Goal: Use online tool/utility: Utilize a website feature to perform a specific function

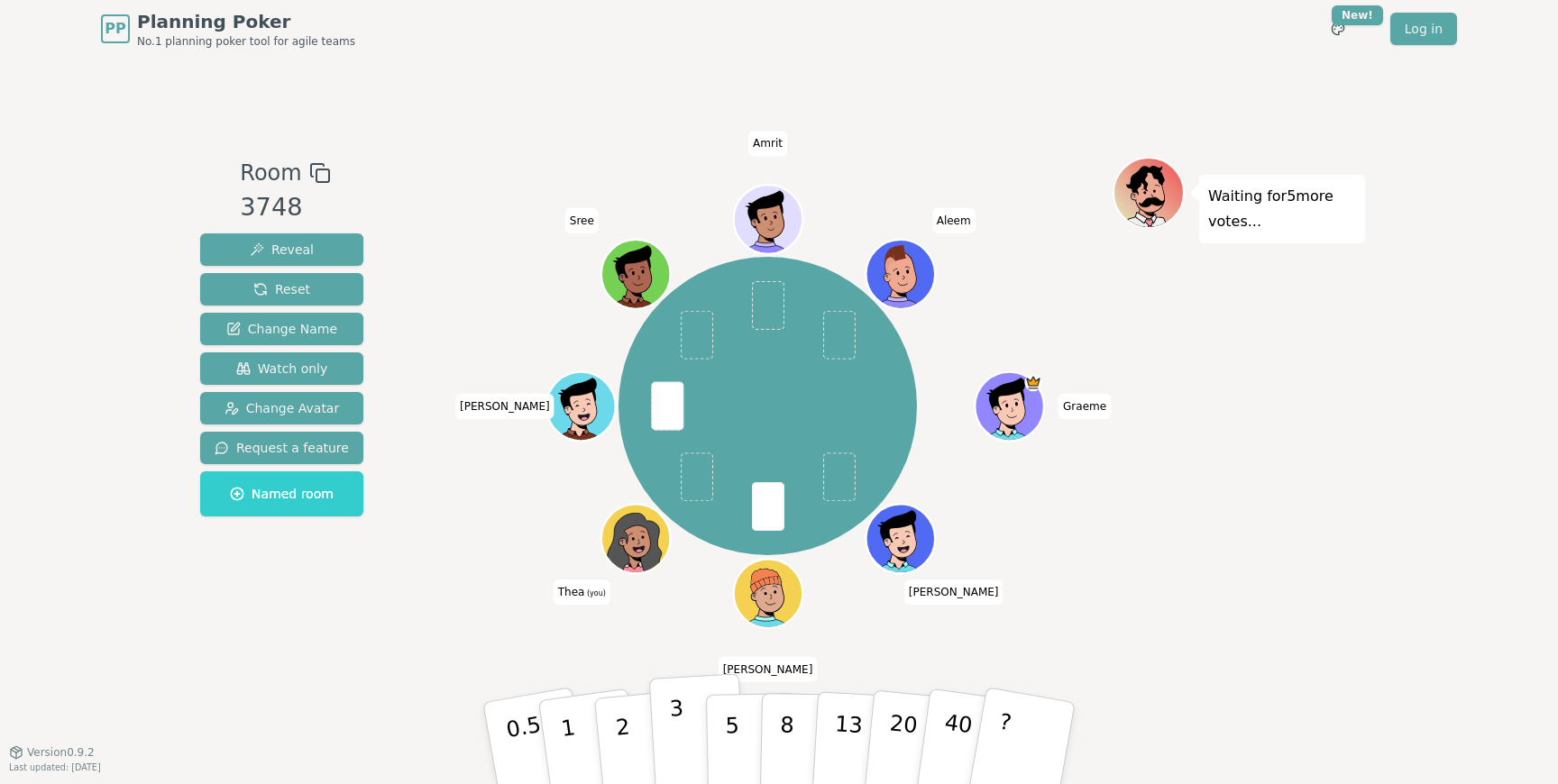
click at [676, 718] on p "3" at bounding box center [679, 745] width 20 height 99
click at [399, 616] on div "Room 3748 Reveal Reset Change Name Watch only Change Avatar Request a feature N…" at bounding box center [779, 405] width 1172 height 496
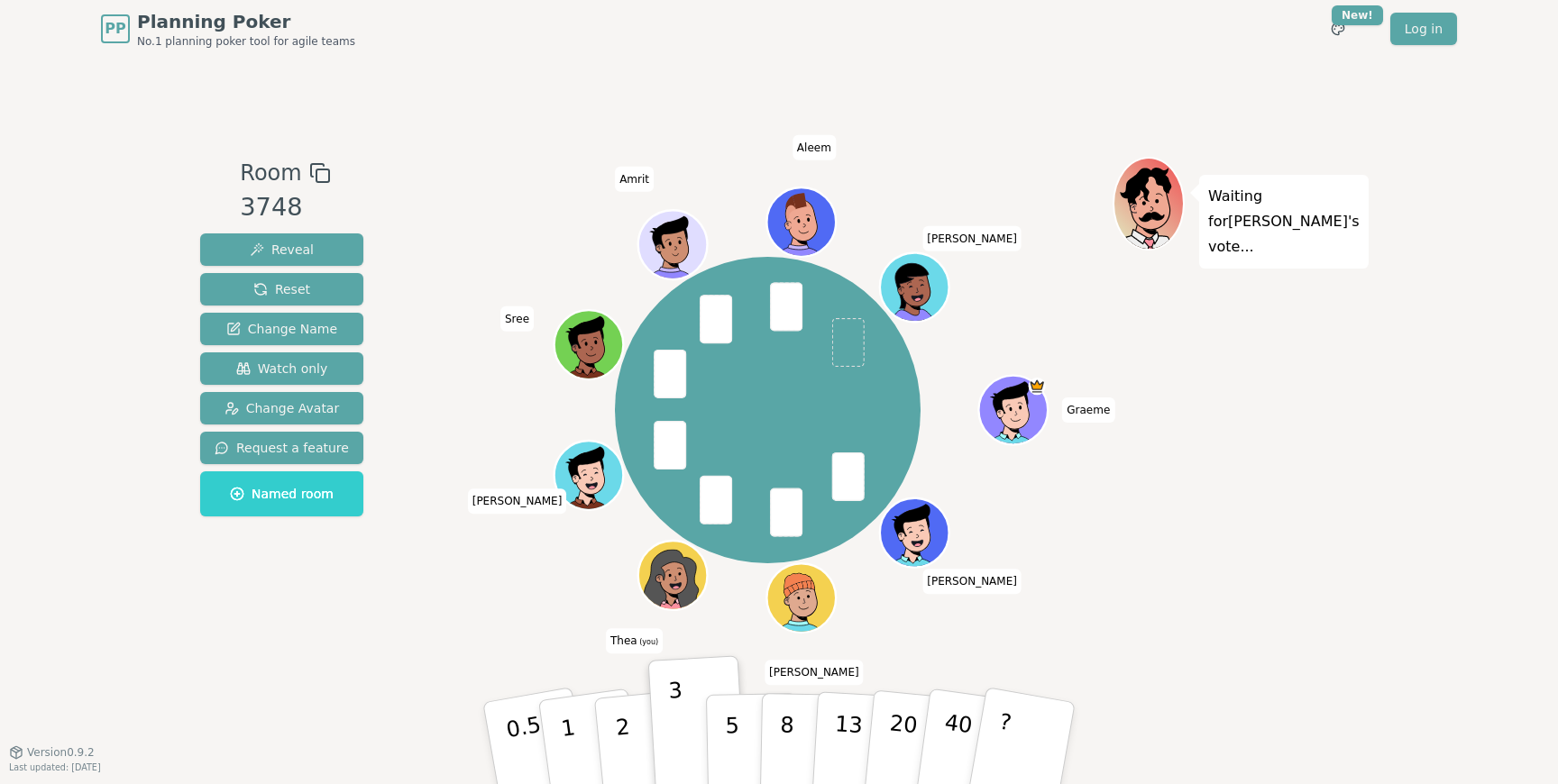
click at [439, 615] on div "Graeme [PERSON_NAME] [PERSON_NAME] (you) [PERSON_NAME] [PERSON_NAME]" at bounding box center [768, 410] width 689 height 441
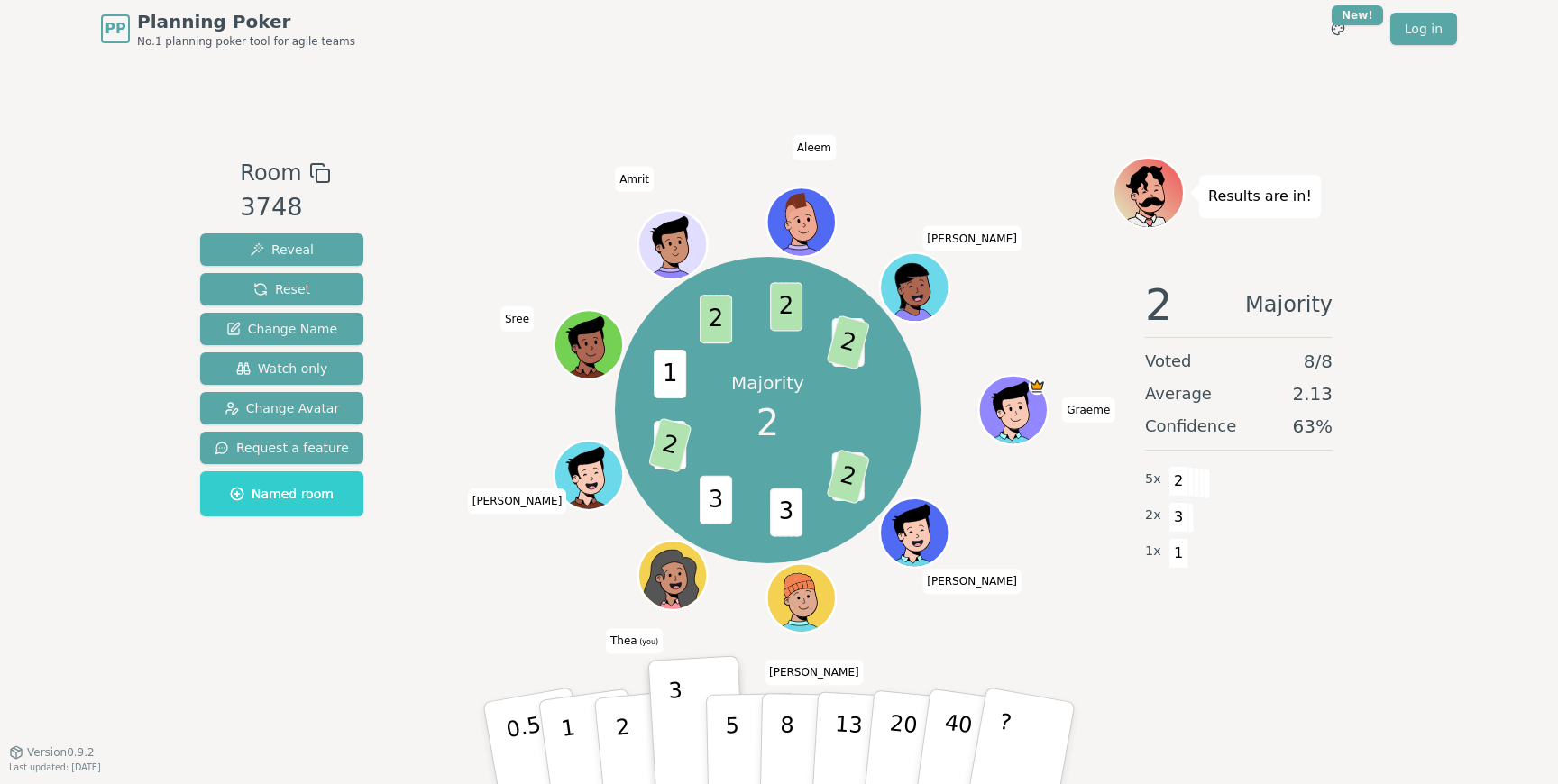
click at [418, 622] on div "Room 3748 Reveal Reset Change Name Watch only Change Avatar Request a feature N…" at bounding box center [779, 405] width 1172 height 496
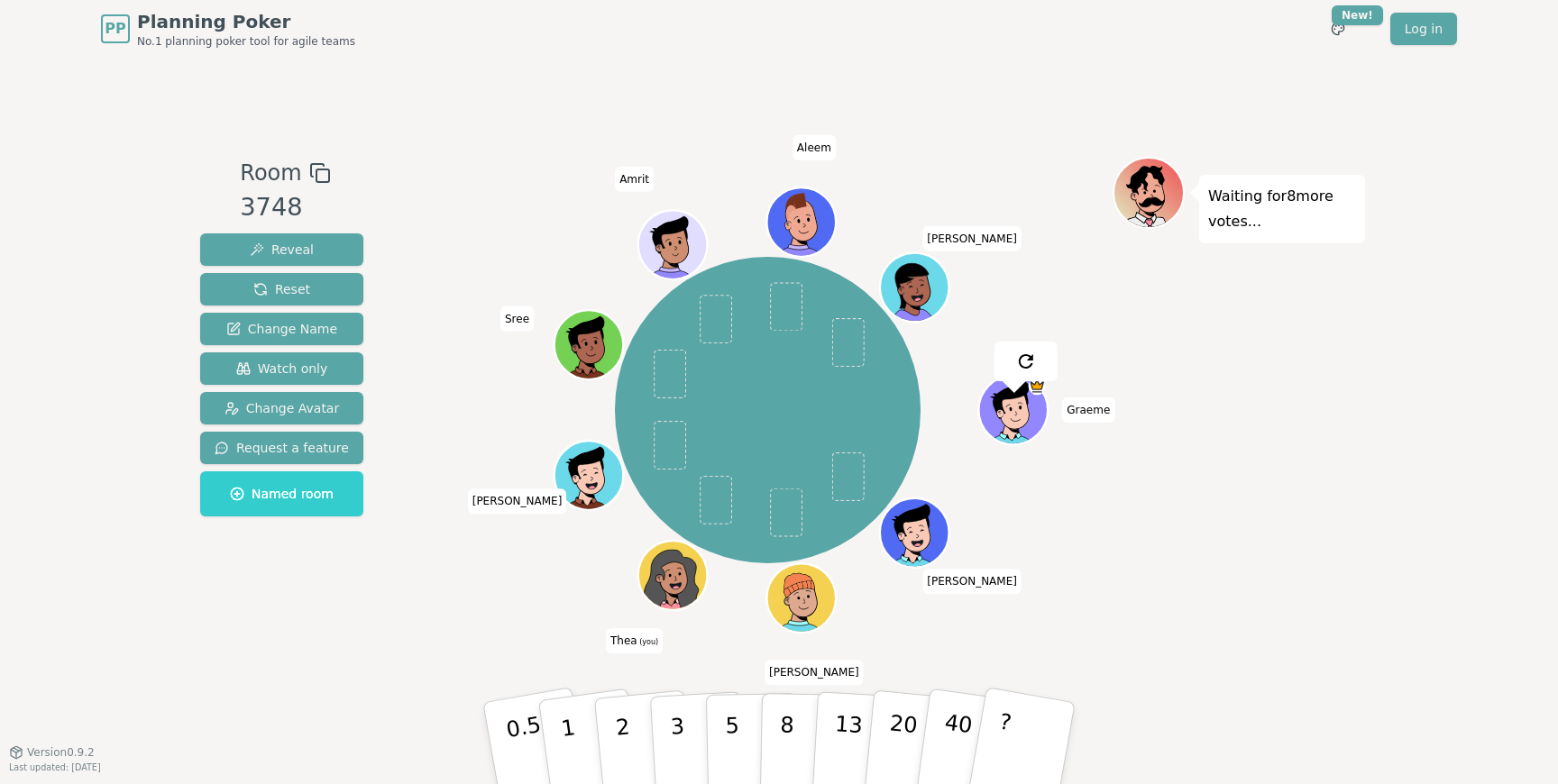
click at [400, 655] on div "Room 3748 Reveal Reset Change Name Watch only Change Avatar Request a feature N…" at bounding box center [779, 404] width 1172 height 694
click at [620, 746] on p "2" at bounding box center [624, 746] width 23 height 99
click at [440, 627] on div "Graeme [PERSON_NAME] [PERSON_NAME] (you) [PERSON_NAME] [PERSON_NAME]" at bounding box center [768, 410] width 689 height 441
click at [632, 736] on button "2" at bounding box center [644, 744] width 102 height 144
click at [463, 107] on div "Room 3748 Reveal Reset Change Name Watch only Change Avatar Request a feature N…" at bounding box center [779, 404] width 1172 height 694
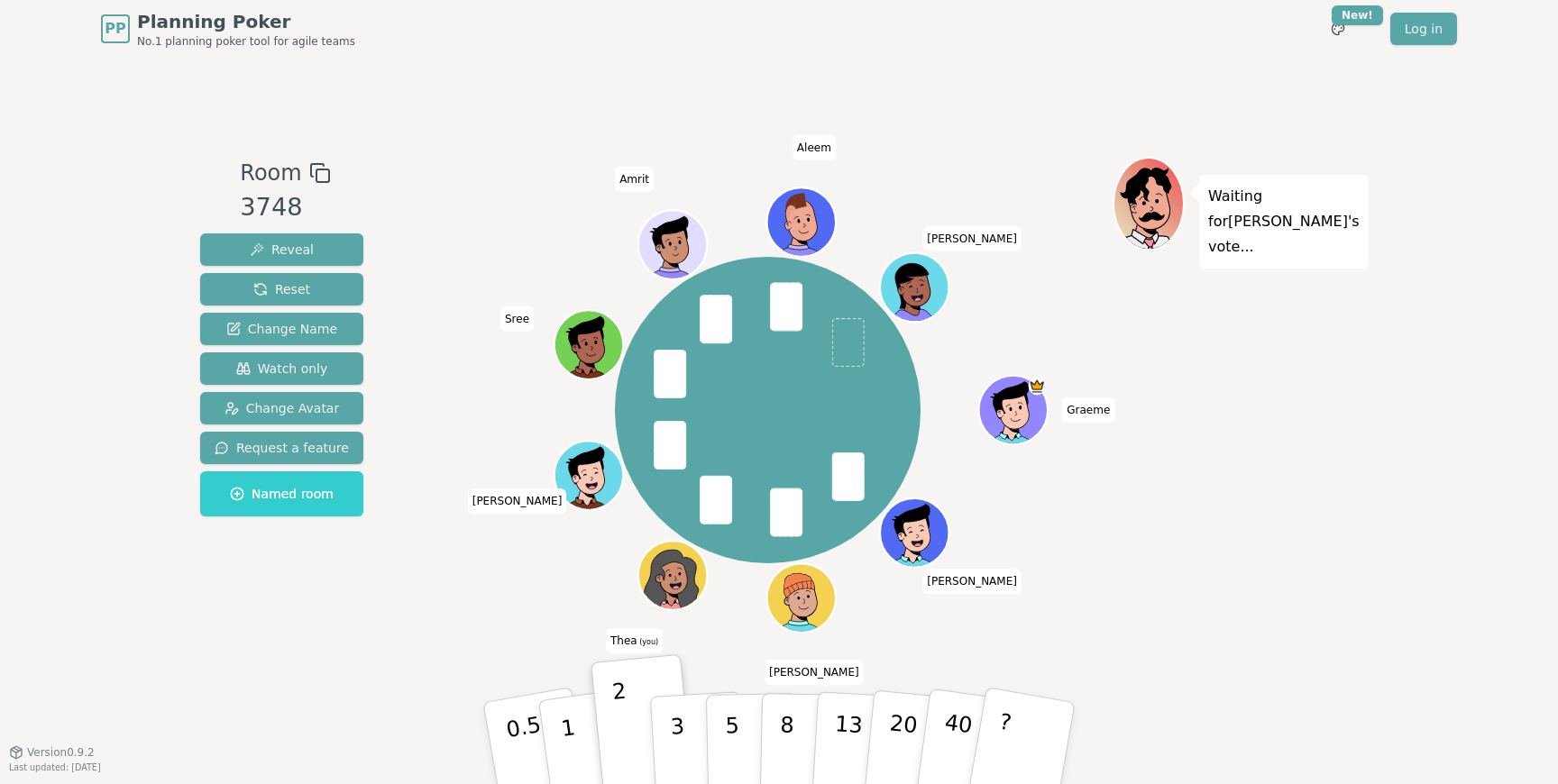
click at [505, 138] on div "Room 3748 Reveal Reset Change Name Watch only Change Avatar Request a feature N…" at bounding box center [779, 404] width 1172 height 694
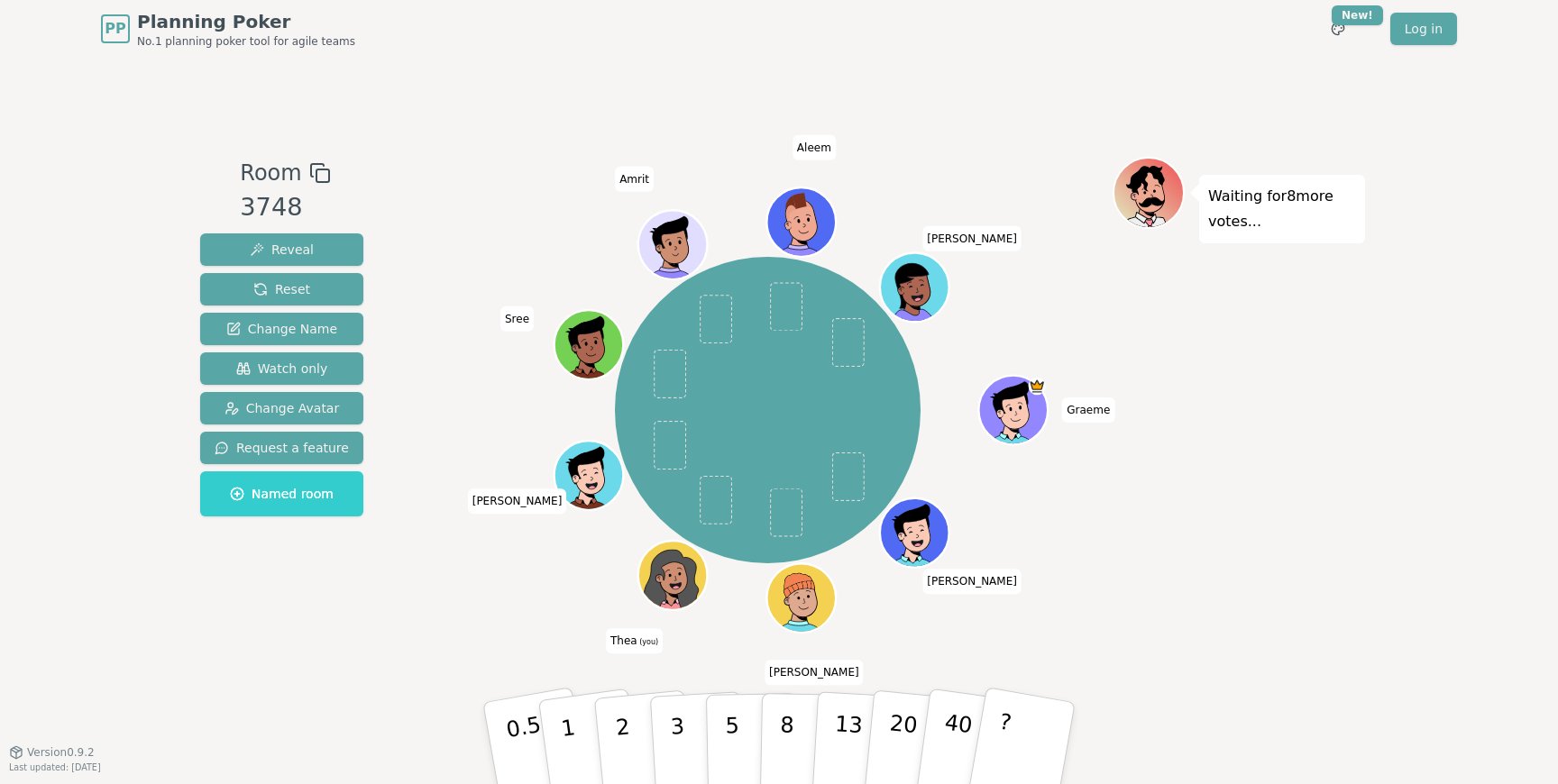
click at [513, 609] on div "Graeme [PERSON_NAME] [PERSON_NAME] (you) [PERSON_NAME] [PERSON_NAME]" at bounding box center [768, 410] width 689 height 441
click at [615, 745] on button "2" at bounding box center [644, 744] width 102 height 144
click at [432, 636] on div "Graeme [PERSON_NAME] [PERSON_NAME] (you) [PERSON_NAME] [PERSON_NAME]" at bounding box center [768, 405] width 689 height 496
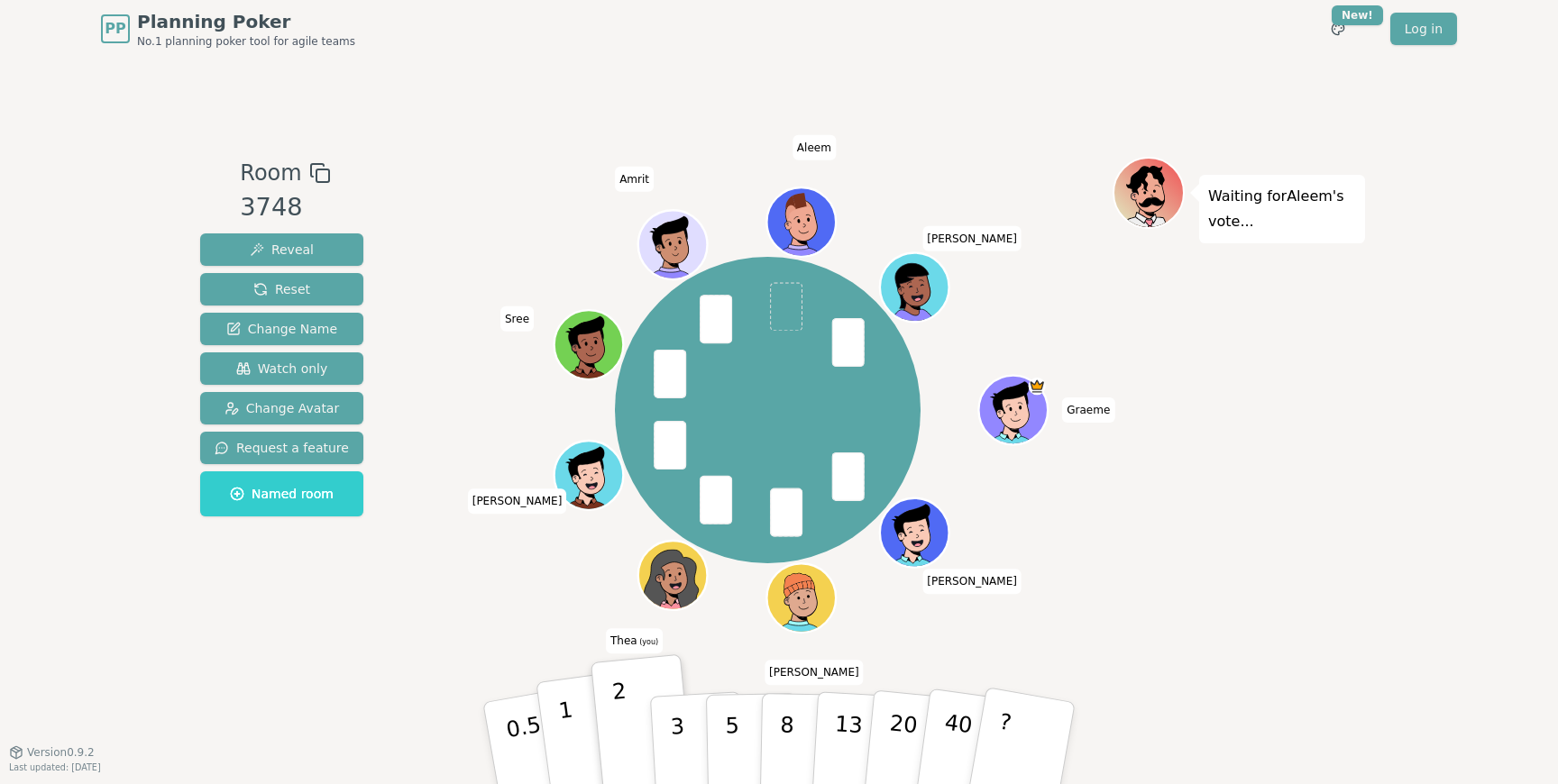
click at [579, 740] on button "1" at bounding box center [589, 744] width 107 height 146
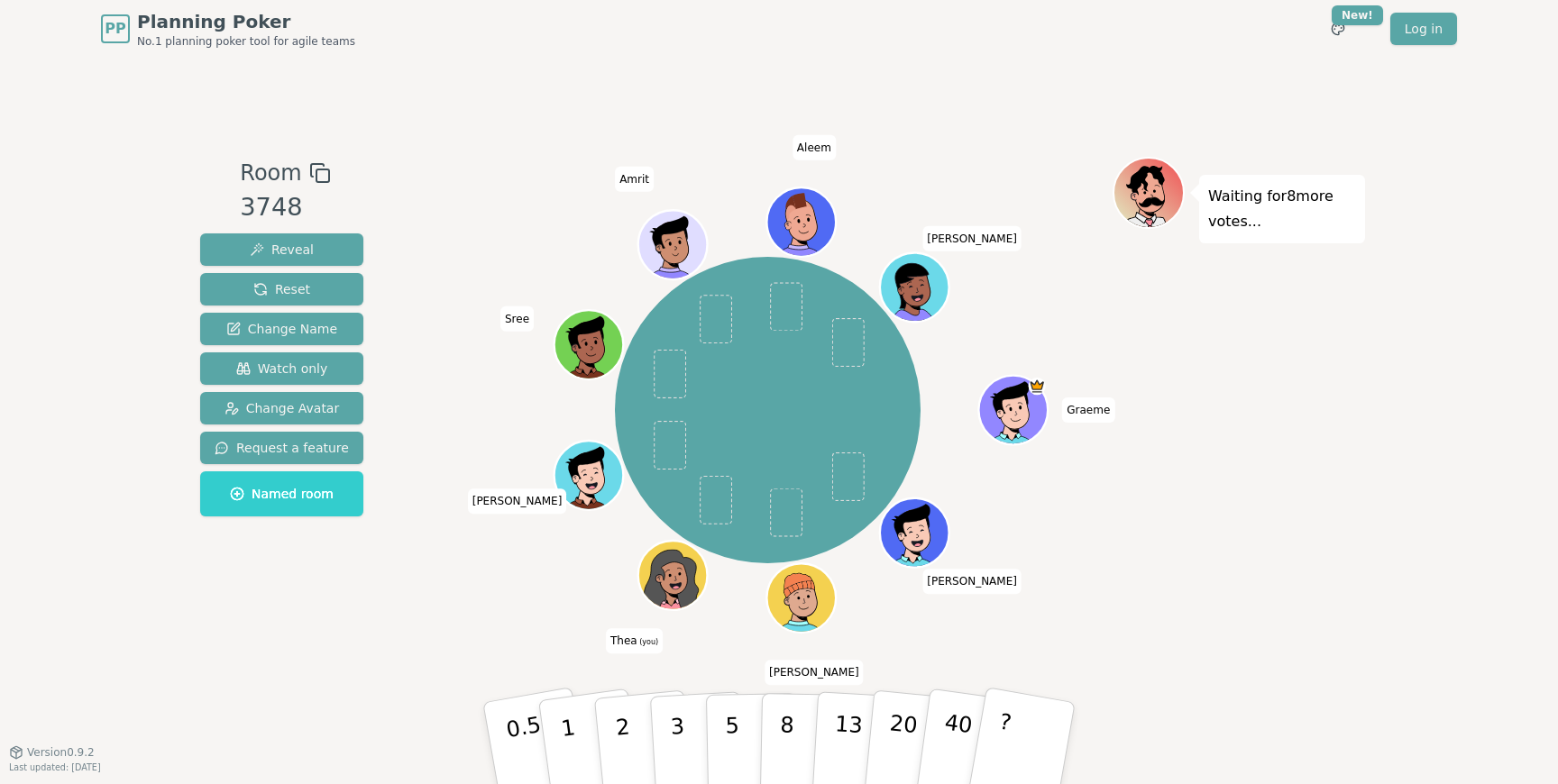
click at [1014, 85] on div "Room 3748 Reveal Reset Change Name Watch only Change Avatar Request a feature N…" at bounding box center [779, 404] width 1172 height 694
click at [1018, 79] on div "Room 3748 Reveal Reset Change Name Watch only Change Avatar Request a feature N…" at bounding box center [779, 404] width 1172 height 694
click at [1011, 85] on div "Room 3748 Reveal Reset Change Name Watch only Change Avatar Request a feature N…" at bounding box center [779, 404] width 1172 height 694
click at [1011, 86] on div "Room 3748 Reveal Reset Change Name Watch only Change Avatar Request a feature N…" at bounding box center [779, 404] width 1172 height 694
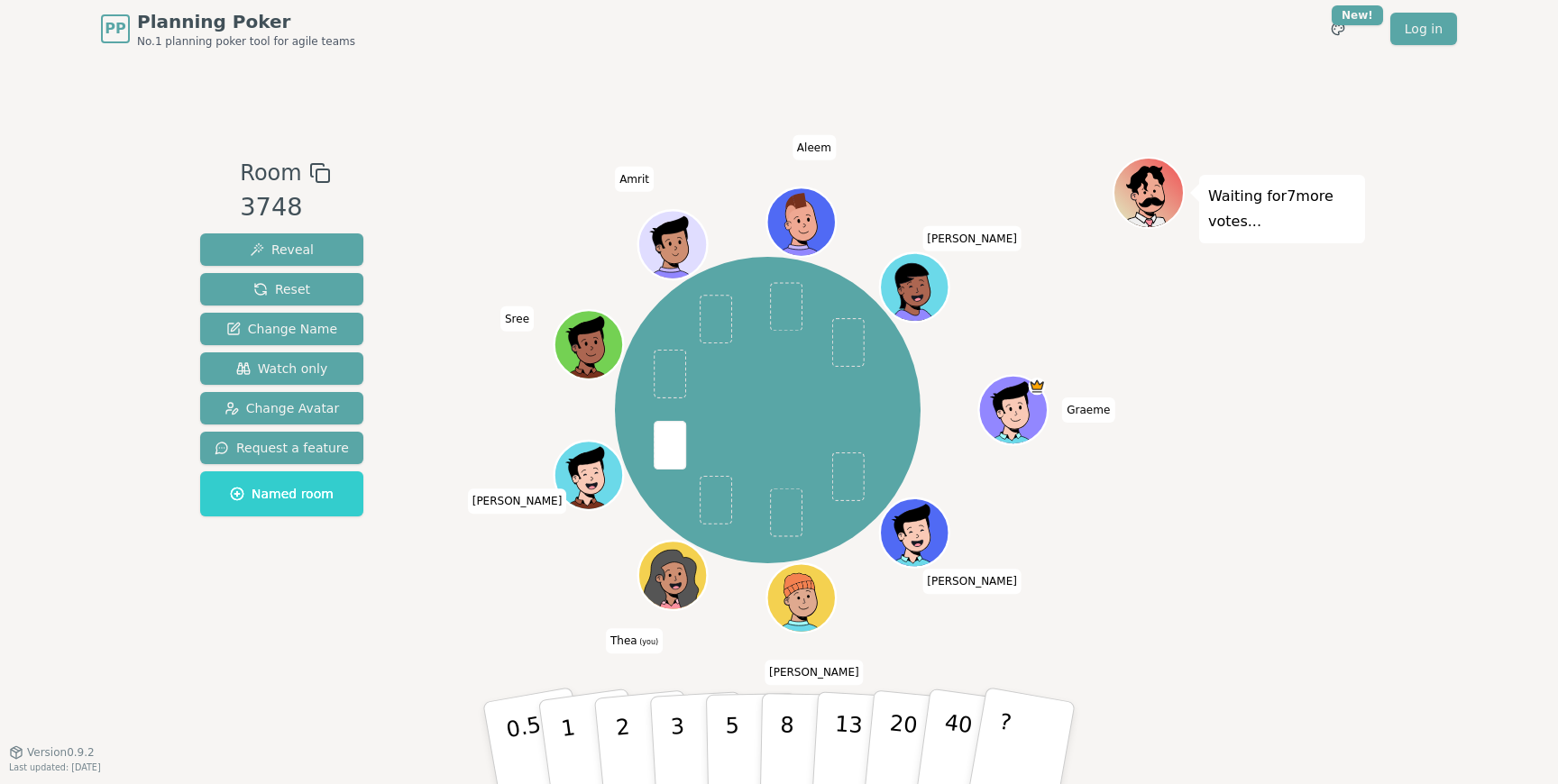
click at [657, 578] on icon at bounding box center [658, 578] width 3 height 2
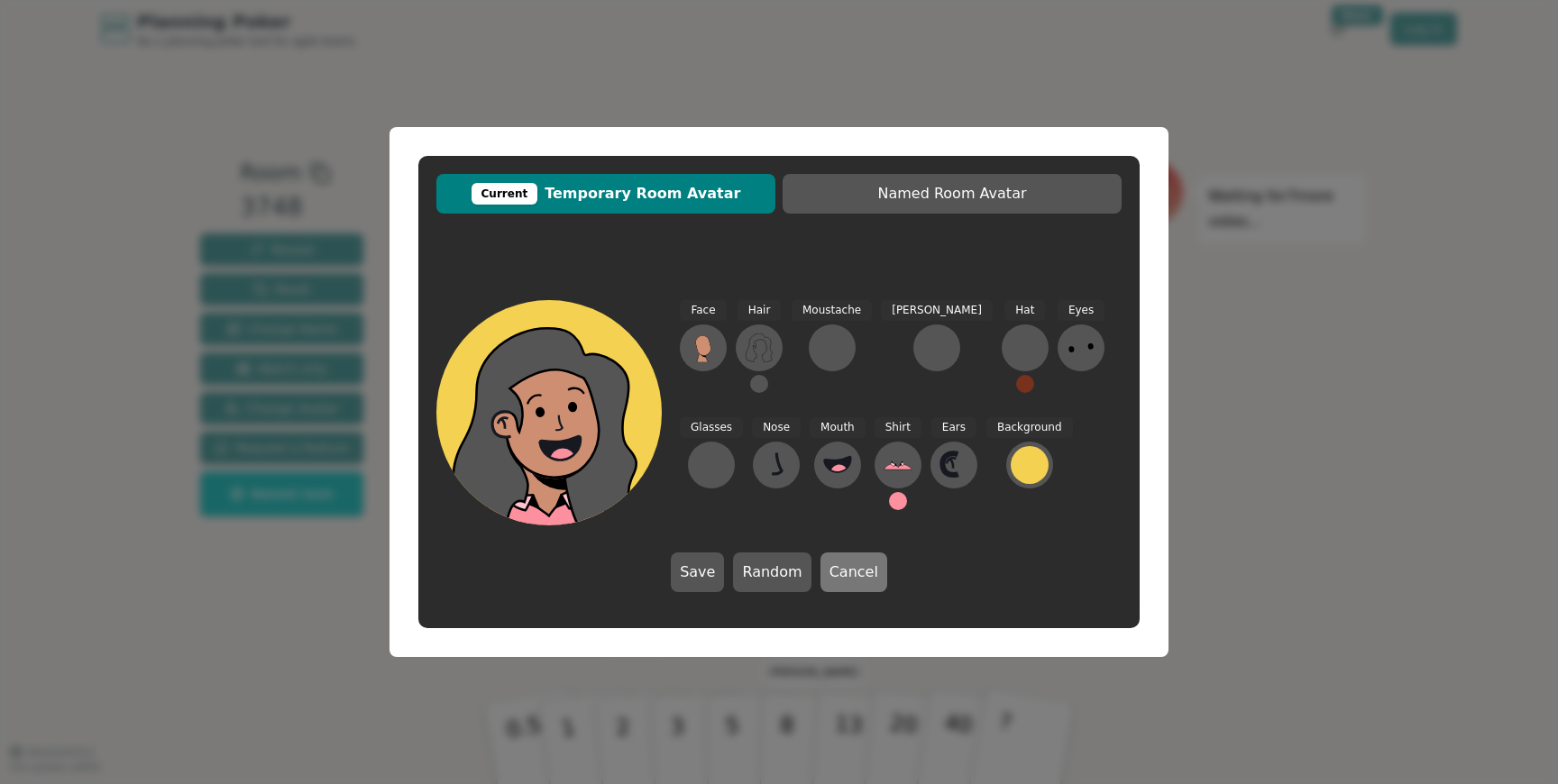
click at [848, 574] on button "Cancel" at bounding box center [854, 571] width 67 height 39
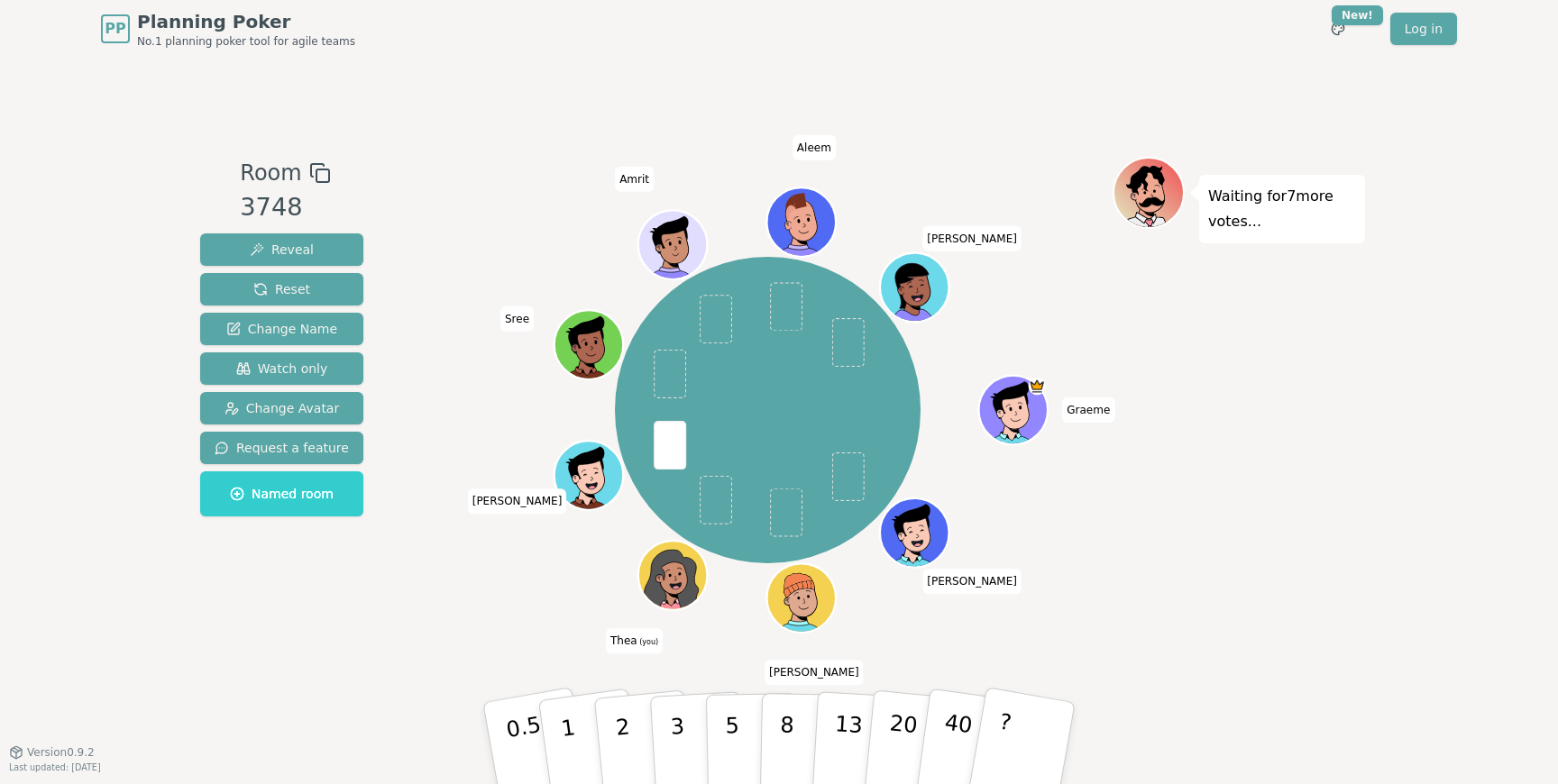
click at [368, 574] on div "Room 3748 Reveal Reset Change Name Watch only Change Avatar Request a feature N…" at bounding box center [779, 405] width 1172 height 496
click at [1159, 515] on div "Waiting for 7 more votes..." at bounding box center [1239, 405] width 253 height 496
click at [1339, 39] on html "PP Planning Poker No.1 planning poker tool for agile teams Toggle theme New! Lo…" at bounding box center [779, 392] width 1558 height 784
click at [1496, 270] on html "PP Planning Poker No.1 planning poker tool for agile teams Toggle theme New! Lo…" at bounding box center [779, 392] width 1558 height 784
click at [1340, 42] on html "PP Planning Poker No.1 planning poker tool for agile teams Toggle theme New! Lo…" at bounding box center [779, 392] width 1558 height 784
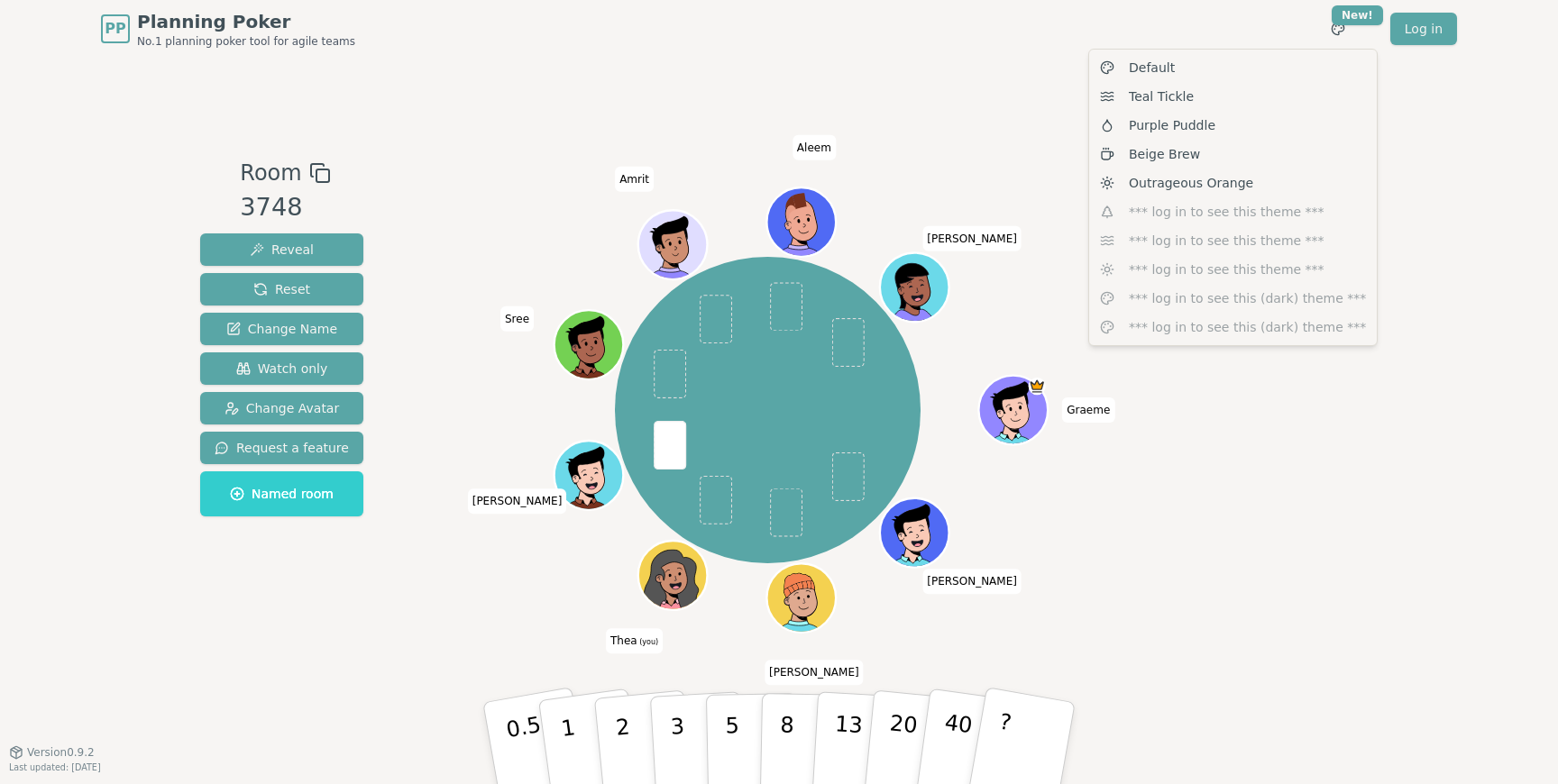
click at [1479, 190] on html "PP Planning Poker No.1 planning poker tool for agile teams Toggle theme New! Lo…" at bounding box center [779, 392] width 1558 height 784
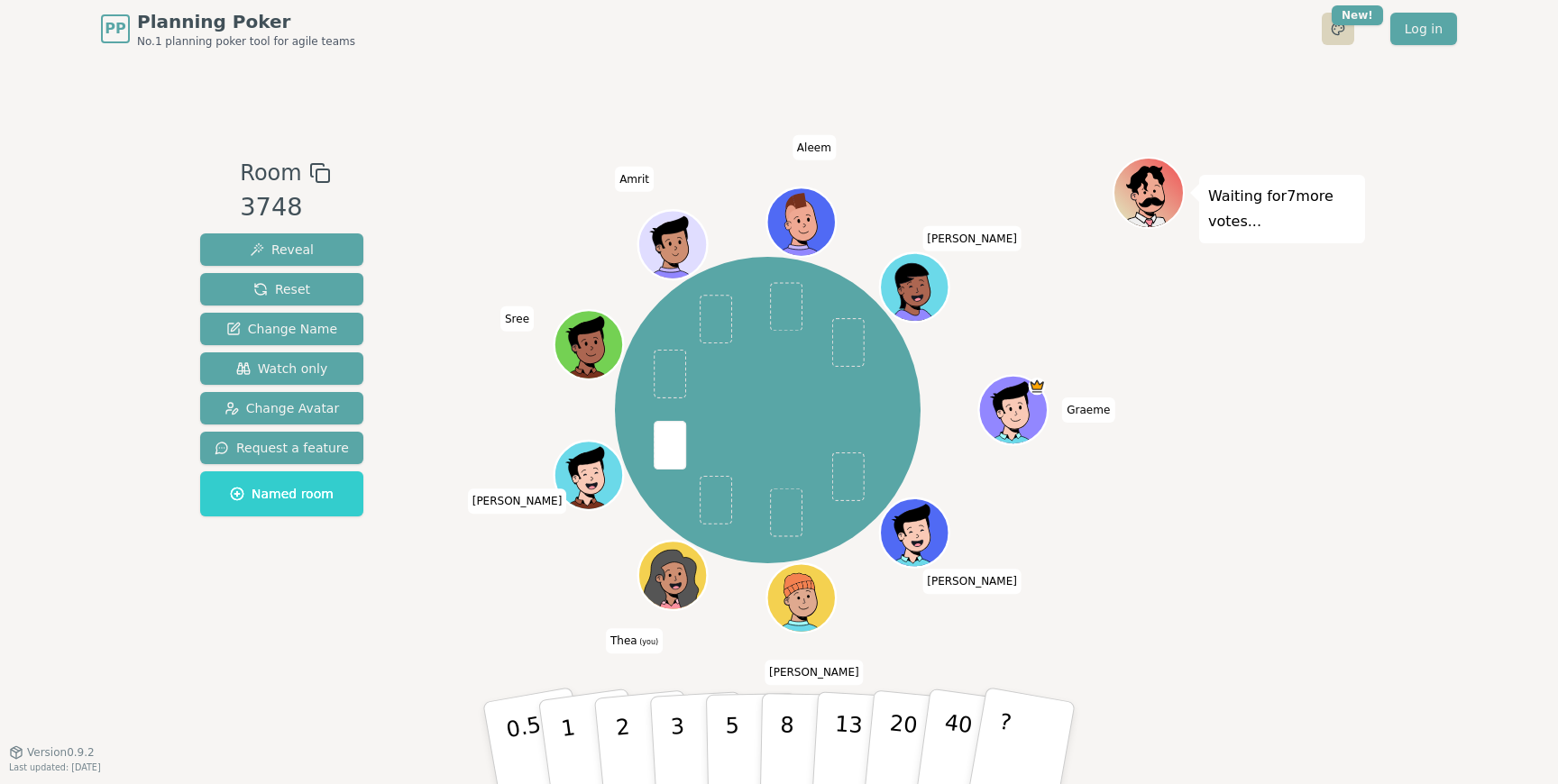
click at [1329, 31] on html "PP Planning Poker No.1 planning poker tool for agile teams Toggle theme New! Lo…" at bounding box center [779, 392] width 1558 height 784
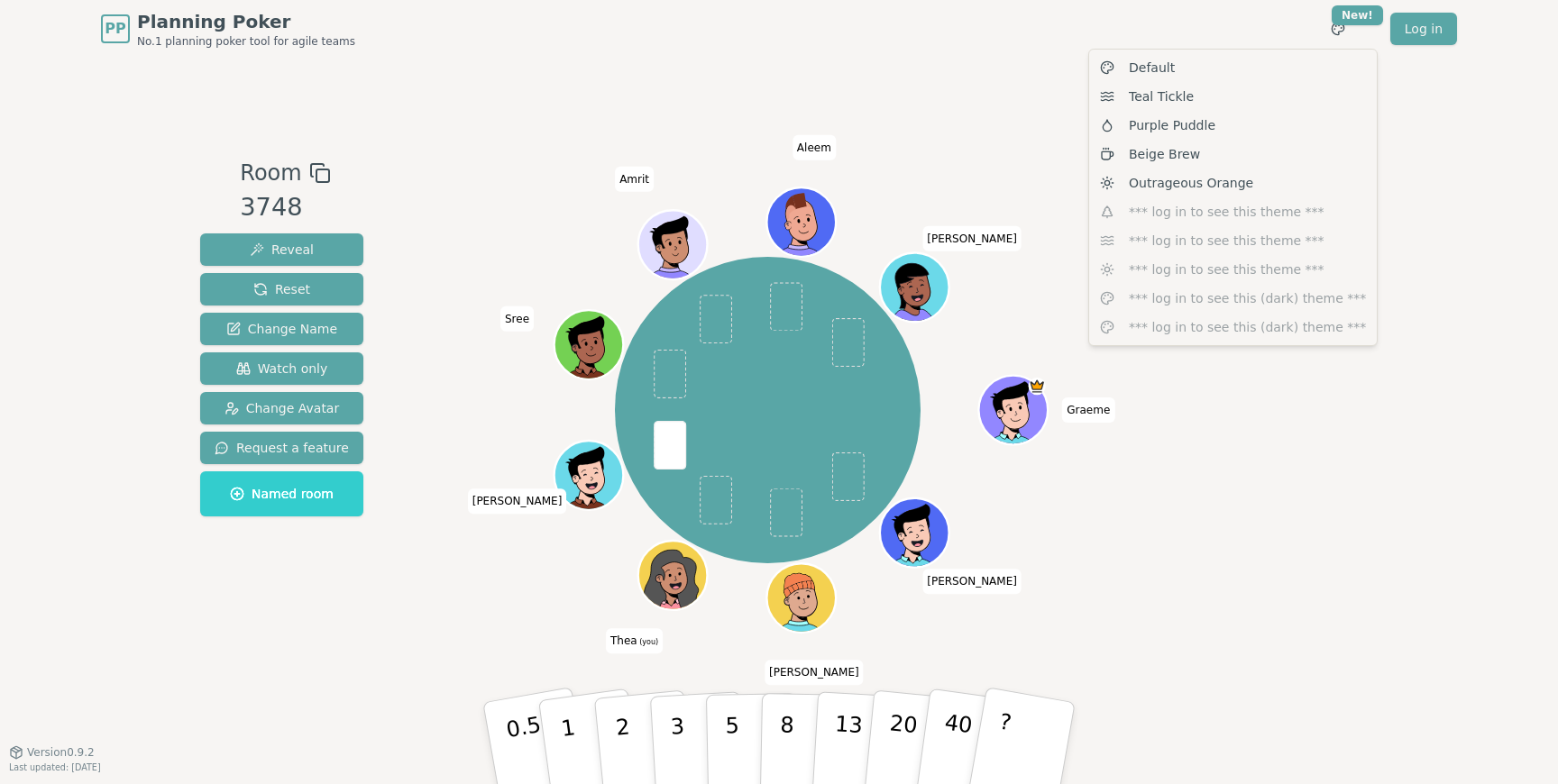
click at [1008, 85] on html "PP Planning Poker No.1 planning poker tool for agile teams Toggle theme New! Lo…" at bounding box center [779, 392] width 1558 height 784
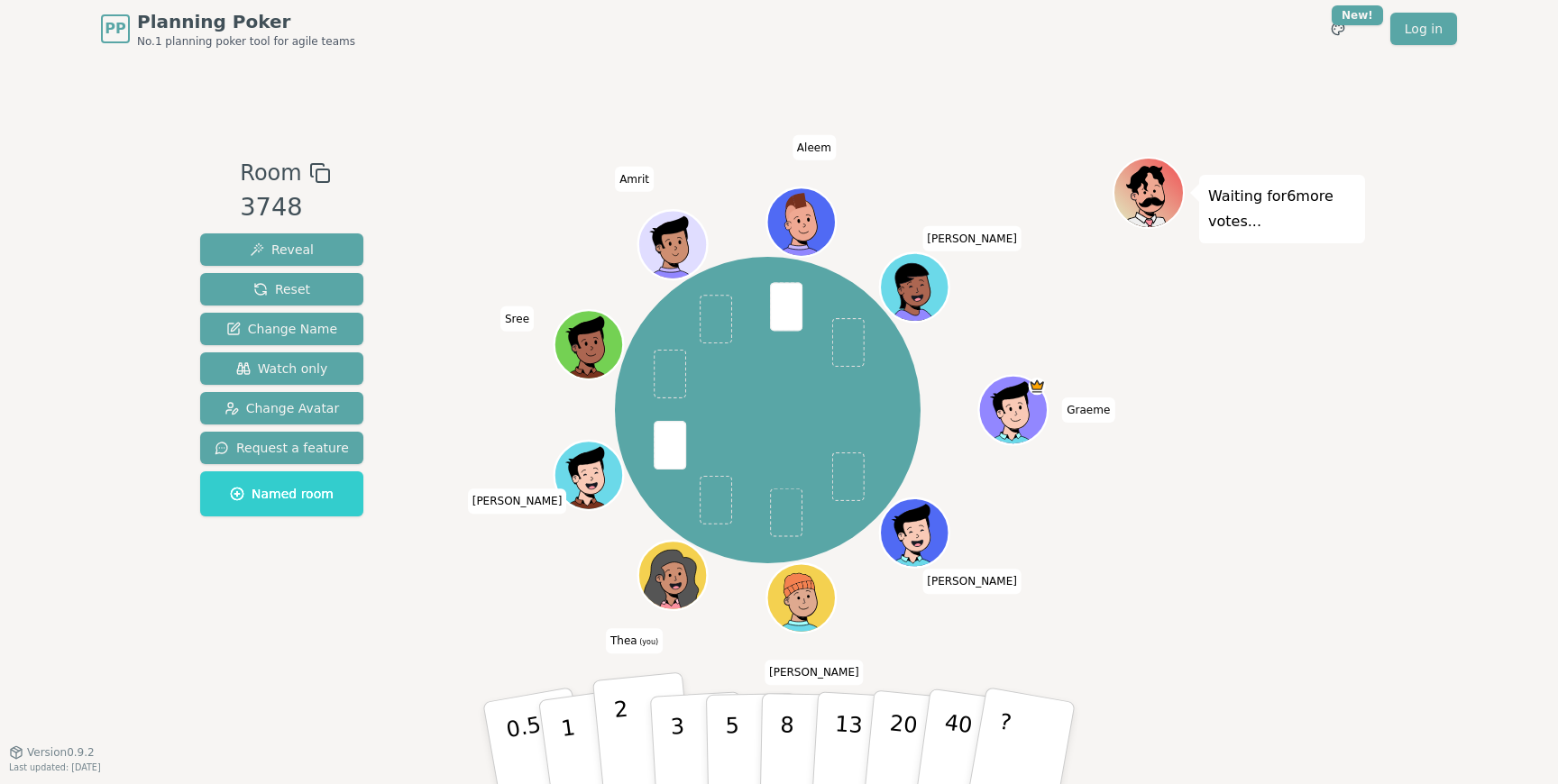
click at [625, 721] on p "2" at bounding box center [624, 746] width 23 height 99
click at [502, 615] on div "Graeme [PERSON_NAME] [PERSON_NAME] (you) [PERSON_NAME] [PERSON_NAME]" at bounding box center [768, 410] width 689 height 441
click at [452, 161] on div at bounding box center [768, 173] width 689 height 33
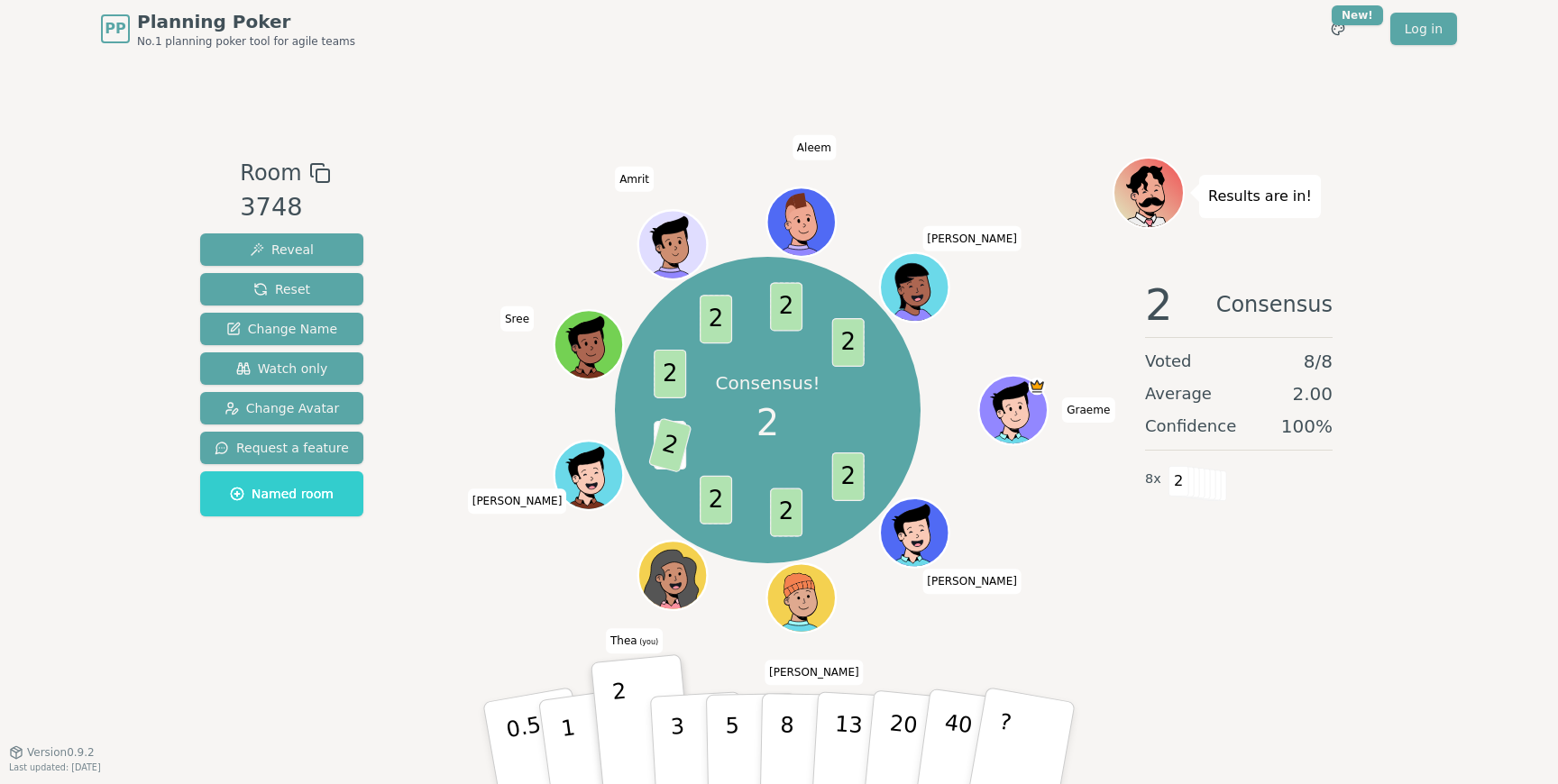
click at [466, 162] on div at bounding box center [768, 173] width 689 height 33
click at [488, 152] on div "Room 3748 Reveal Reset Change Name Watch only Change Avatar Request a feature N…" at bounding box center [779, 404] width 1172 height 694
